Goal: Task Accomplishment & Management: Manage account settings

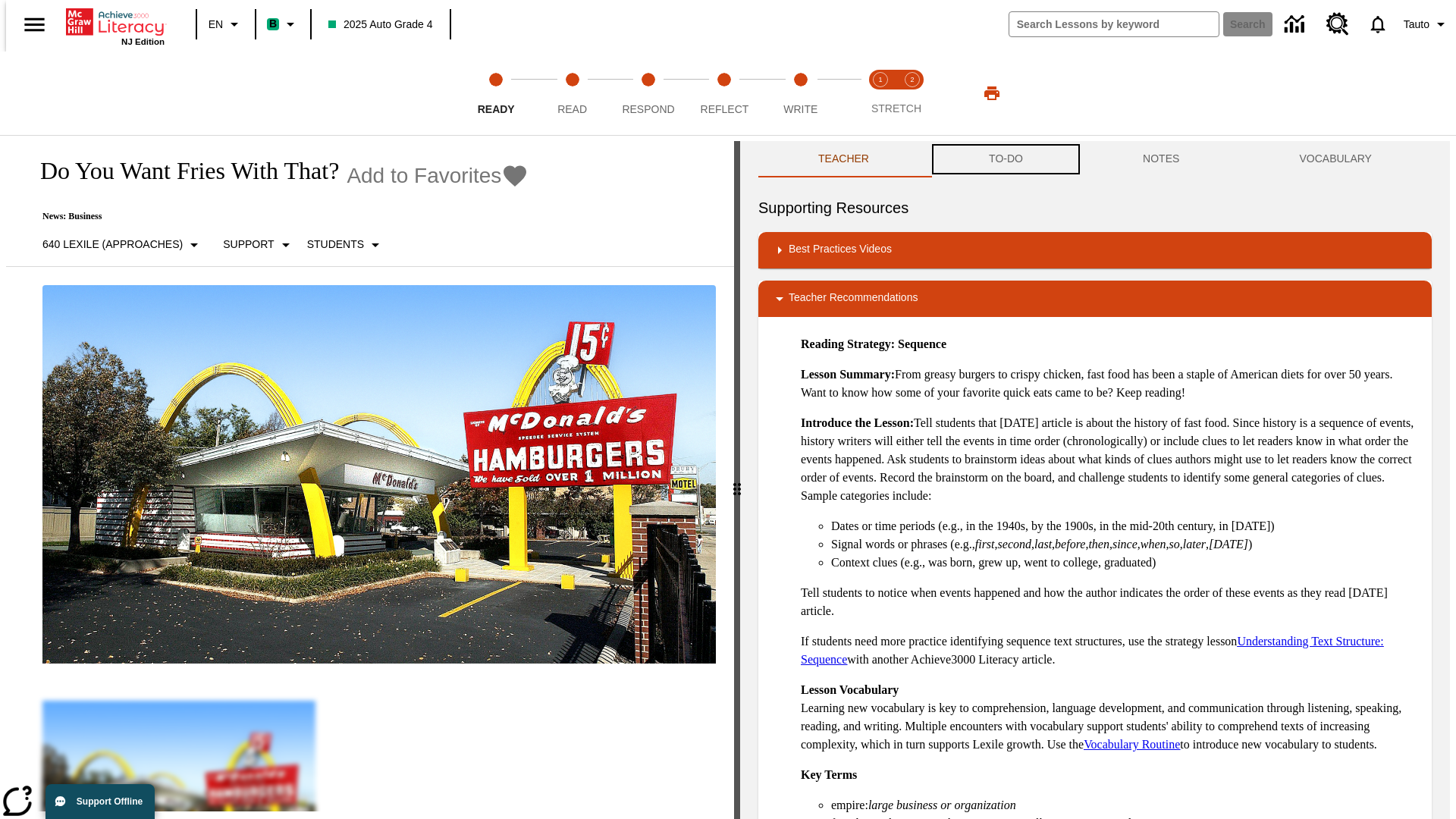
click at [1005, 159] on button "TO-DO" at bounding box center [1006, 159] width 154 height 36
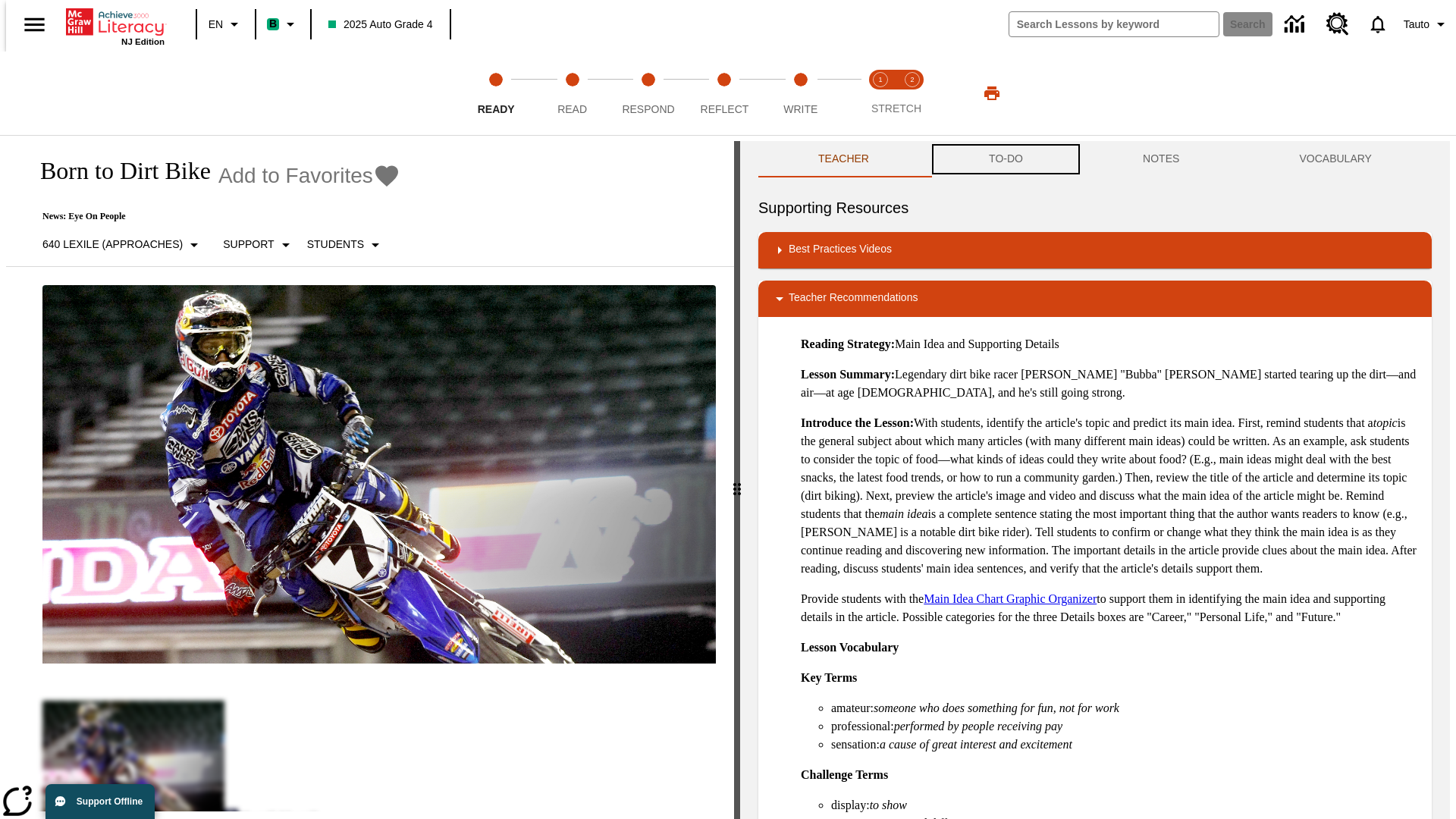
click at [1005, 159] on button "TO-DO" at bounding box center [1006, 159] width 154 height 36
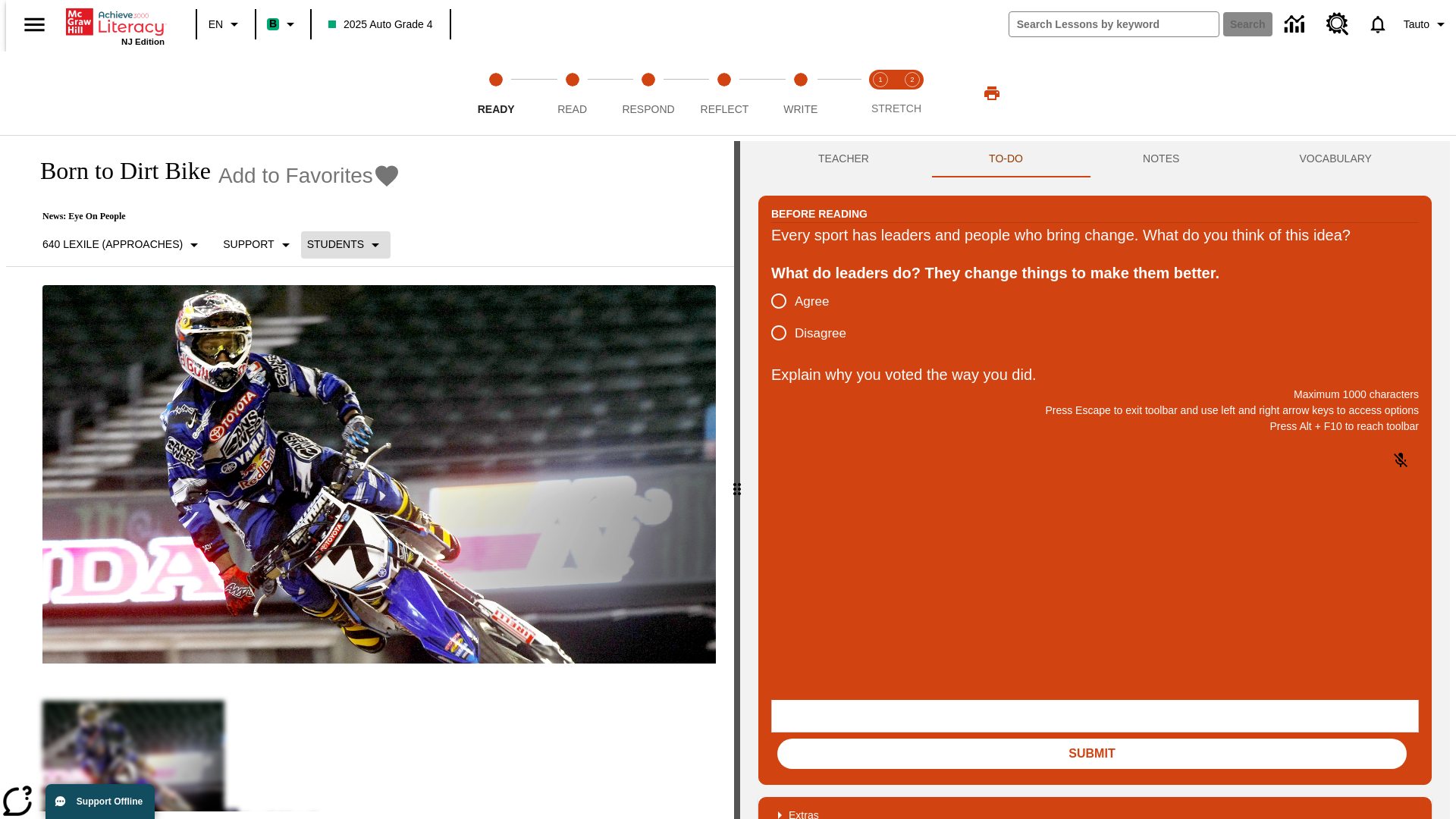
click at [336, 244] on p "Students" at bounding box center [335, 244] width 57 height 16
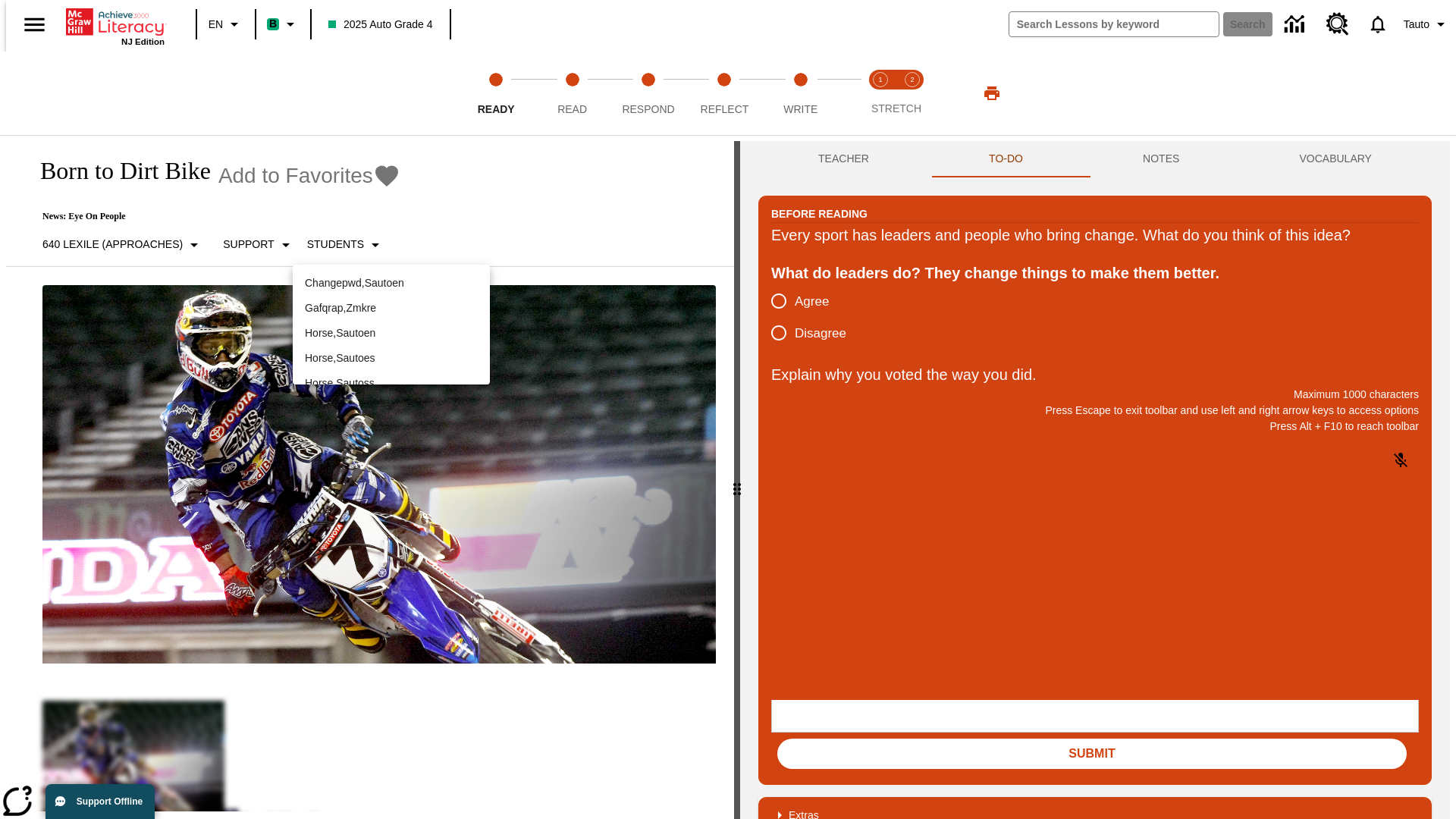
click at [392, 333] on p "Horse , Sautoen" at bounding box center [391, 333] width 173 height 16
